Goal: Information Seeking & Learning: Find specific fact

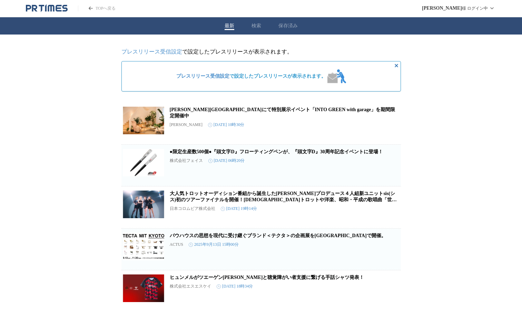
click at [289, 112] on link "[PERSON_NAME][GEOGRAPHIC_DATA]にて特別展示イベント「INTO GREEN with garage」を期間限定開催中" at bounding box center [283, 112] width 226 height 11
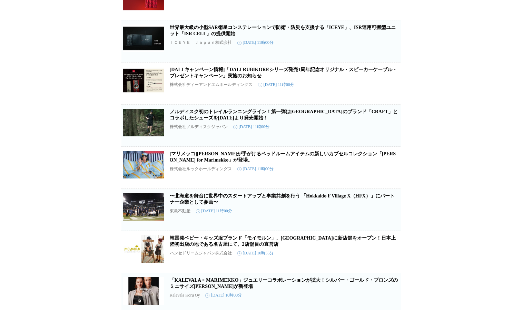
scroll to position [718, 0]
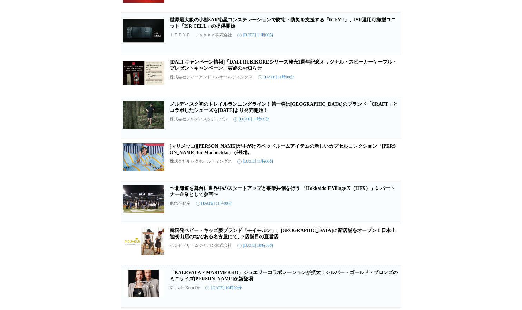
click at [191, 155] on link "[マリメッコ][PERSON_NAME]が手がけるベッドルームアイテムの新しいカプセルコレクション「[PERSON_NAME] for Marimekko」が…" at bounding box center [283, 149] width 226 height 11
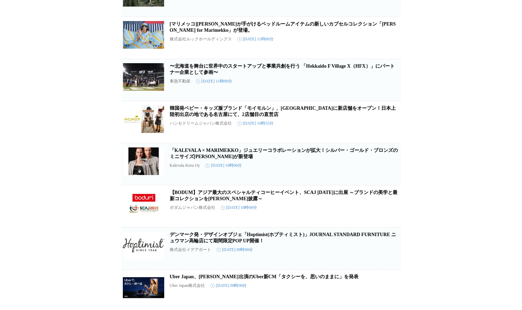
scroll to position [925, 0]
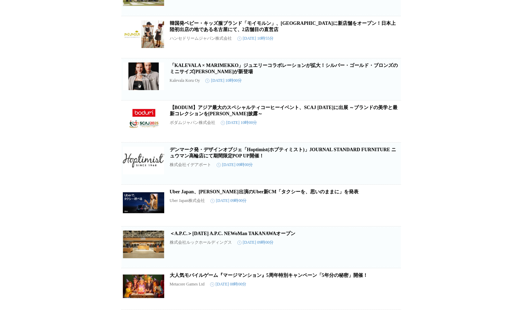
click at [222, 74] on link "「KALEVALA × MARIMEKKO」ジュエリーコラボレーションが拡大！シルバー・ゴールド・ブロンズのミニサイズ[PERSON_NAME]が新登場" at bounding box center [284, 68] width 228 height 11
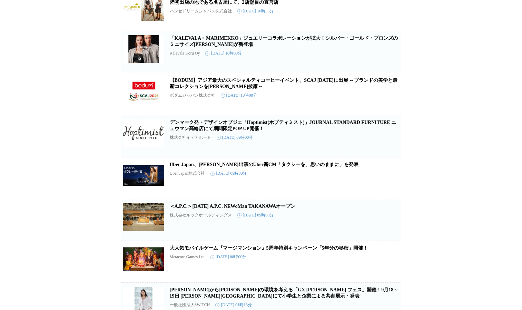
scroll to position [960, 0]
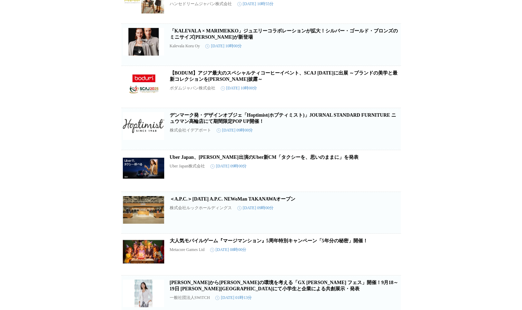
click at [220, 124] on link "デンマーク発・デザインオブジェ「Hoptimist(ホプティミスト)」JOURNAL STANDARD FURNITURE ニュウマン高輪店にて期間限定POP…" at bounding box center [283, 117] width 227 height 11
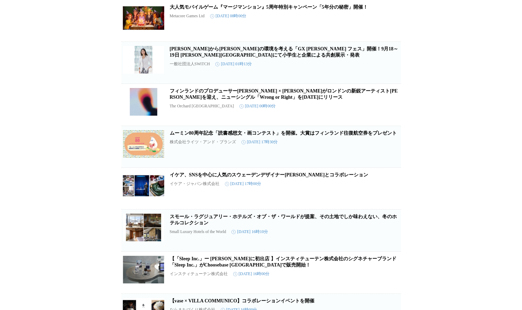
scroll to position [1201, 0]
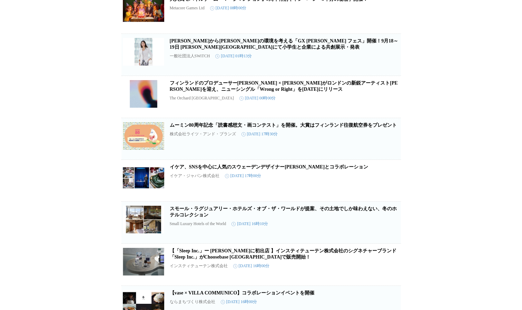
click at [221, 128] on link "ムーミン80周年記念「読書感想文・画コンテスト」を開催。大賞はフィンランド往復航空券をプレゼント" at bounding box center [283, 124] width 227 height 5
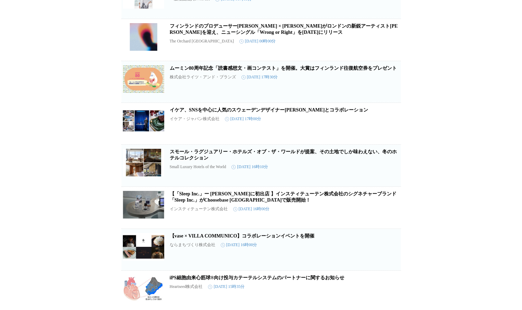
scroll to position [1270, 0]
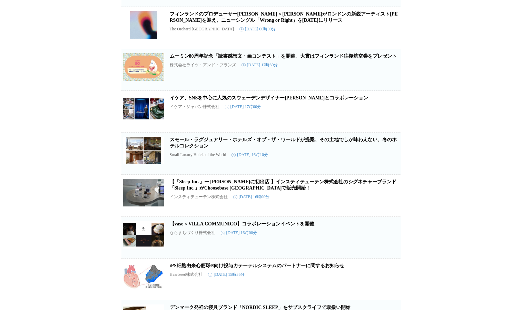
click at [207, 100] on link "イケア、SNSを中心に人気のスウェーデンデザイナー[PERSON_NAME]とコラボレーション" at bounding box center [269, 97] width 199 height 5
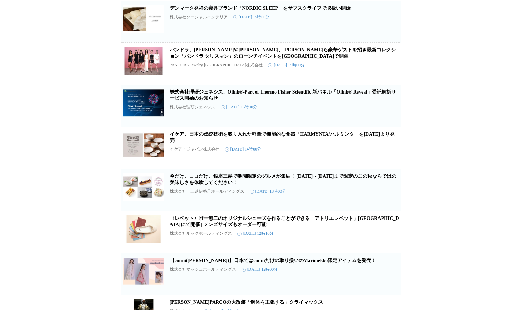
scroll to position [1581, 0]
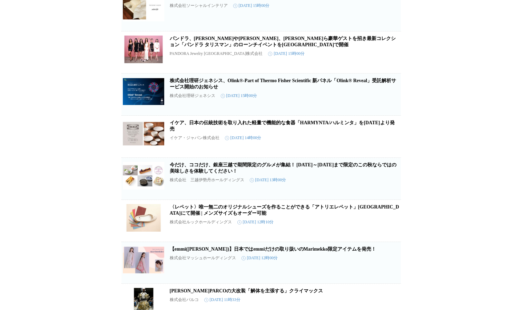
drag, startPoint x: 268, startPoint y: 174, endPoint x: 92, endPoint y: 187, distance: 176.4
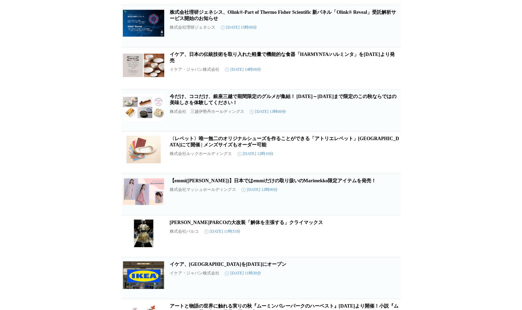
scroll to position [1650, 0]
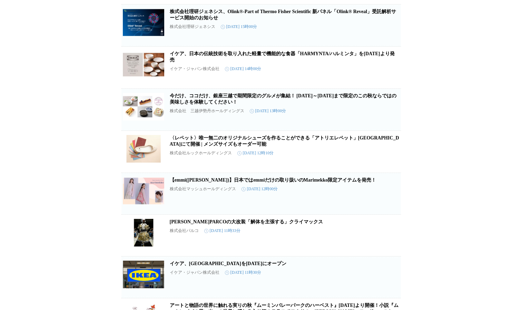
click at [177, 62] on link "イケア、日本の伝統技術を取り入れた軽量で機能的な食器「HARMYNTA/ハルミンタ」を[DATE]より発売" at bounding box center [282, 56] width 225 height 11
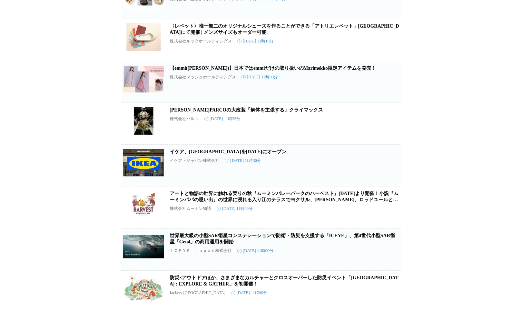
scroll to position [1788, 0]
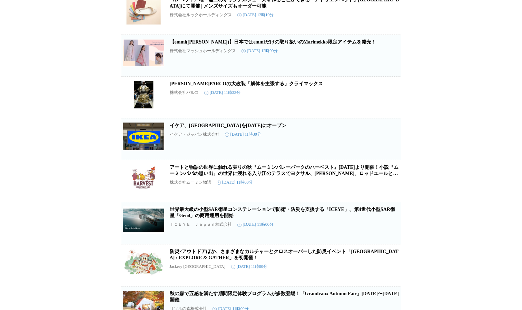
click at [195, 128] on link "イケア、[GEOGRAPHIC_DATA]を[DATE]にオープン" at bounding box center [228, 125] width 117 height 5
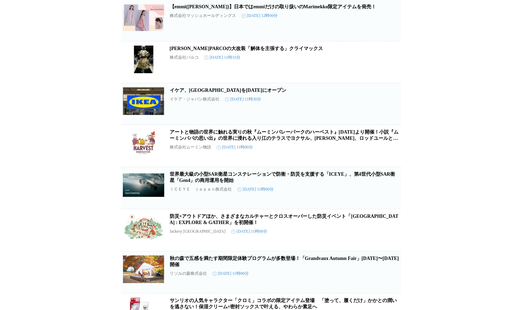
scroll to position [1857, 0]
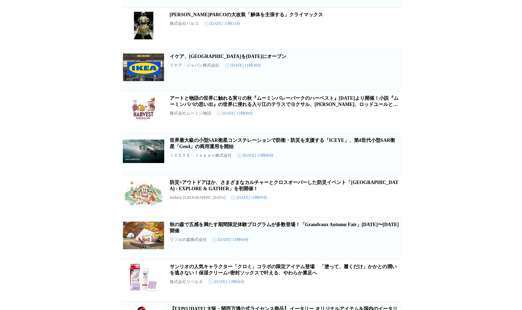
click at [205, 113] on link "アートと物語の世界に触れる実りの秋『ムーミンバレーパークのハーベスト』[DATE]より開催！小説『ムーミンパパの思い出』の世界に浸れる入り江のテラスでヨクサル…" at bounding box center [284, 105] width 229 height 18
click at [273, 113] on link "アートと物語の世界に触れる実りの秋『ムーミンバレーパークのハーベスト』[DATE]より開催！小説『ムーミンパパの思い出』の世界に浸れる入り江のテラスでヨクサル…" at bounding box center [284, 105] width 229 height 18
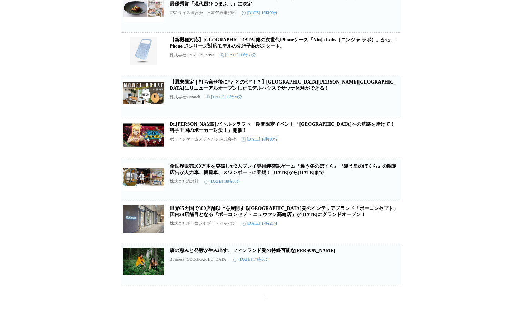
scroll to position [3290, 0]
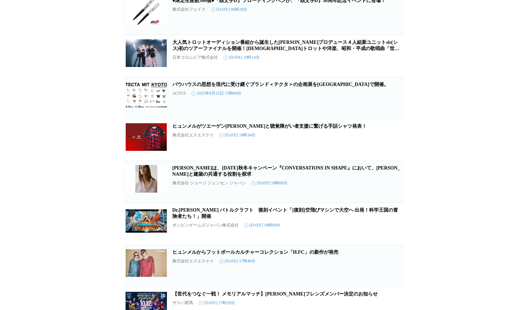
scroll to position [0, 0]
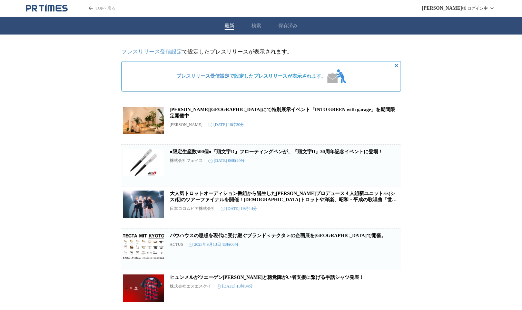
click at [261, 28] on div "最新 検索 保存済み" at bounding box center [261, 25] width 522 height 17
click at [254, 29] on button "検索" at bounding box center [256, 26] width 10 height 6
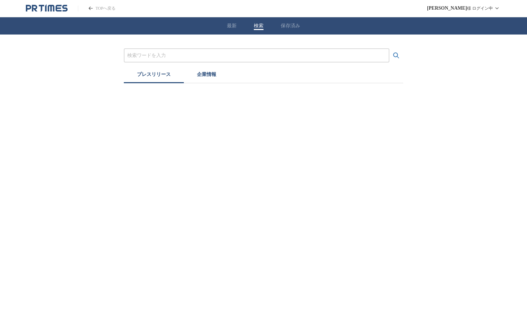
click at [203, 57] on input "プレスリリースおよび企業を検索する" at bounding box center [256, 56] width 259 height 8
paste input "京王の北欧祭[DATE]"
type input "京王の北欧祭"
click at [389, 49] on button "検索する" at bounding box center [396, 56] width 14 height 14
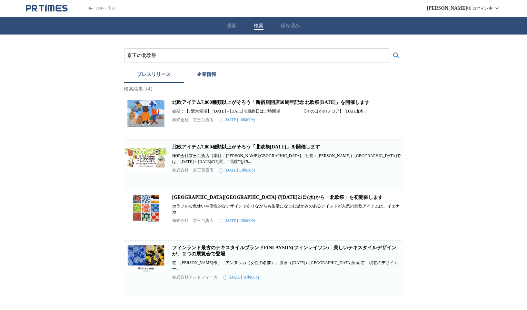
click at [79, 227] on div "京王の北欧祭 プレスリリース 企業情報 検索結果（4） 北欧アイテム7,000種類以上がそろう「[GEOGRAPHIC_DATA]開店60周年記念 北欧祭[D…" at bounding box center [263, 165] width 527 height 263
click at [143, 54] on input "京王の北欧祭" at bounding box center [256, 56] width 259 height 8
click at [205, 122] on p "株式会社　京王百貨店" at bounding box center [192, 120] width 41 height 6
click at [207, 122] on p "株式会社　京王百貨店" at bounding box center [192, 120] width 41 height 6
click at [208, 110] on div "北欧アイテム7,000種類以上がそろう「新宿店開店60周年記念 北欧祭[DATE]」を開催します 会期：【7[GEOGRAPHIC_DATA]】 [DATE]…" at bounding box center [287, 115] width 230 height 32
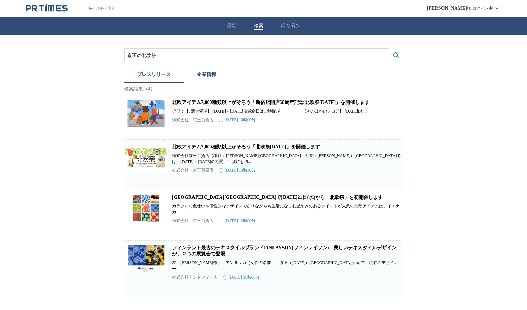
click at [209, 103] on link "北欧アイテム7,000種類以上がそろう「新宿店開店60周年記念 北欧祭[DATE]」を開催します" at bounding box center [270, 102] width 197 height 5
click at [250, 105] on link "北欧アイテム7,000種類以上がそろう「新宿店開店60周年記念 北欧祭[DATE]」を開催します" at bounding box center [270, 102] width 197 height 5
click at [101, 140] on div "京王の北欧祭 プレスリリース 企業情報 検索結果（4） 北欧アイテム7,000種類以上がそろう「[GEOGRAPHIC_DATA]開店60周年記念 北欧祭[D…" at bounding box center [263, 165] width 527 height 263
